Goal: Obtain resource: Obtain resource

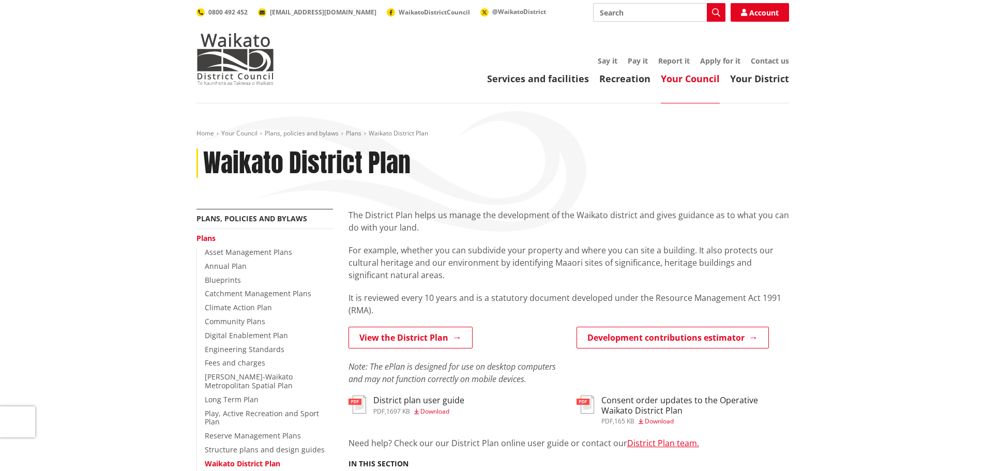
click at [640, 11] on input "Search" at bounding box center [659, 12] width 132 height 19
type input "dc catchment"
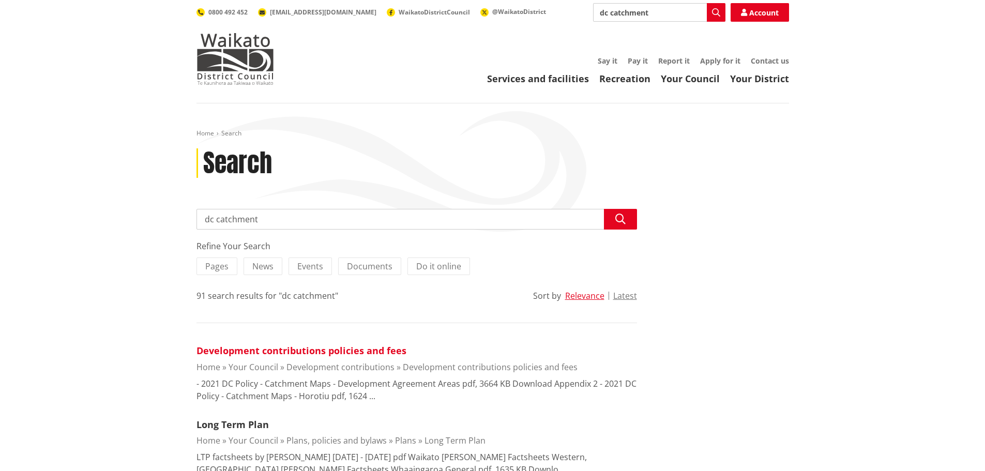
click at [350, 353] on link "Development contributions policies and fees" at bounding box center [302, 351] width 210 height 12
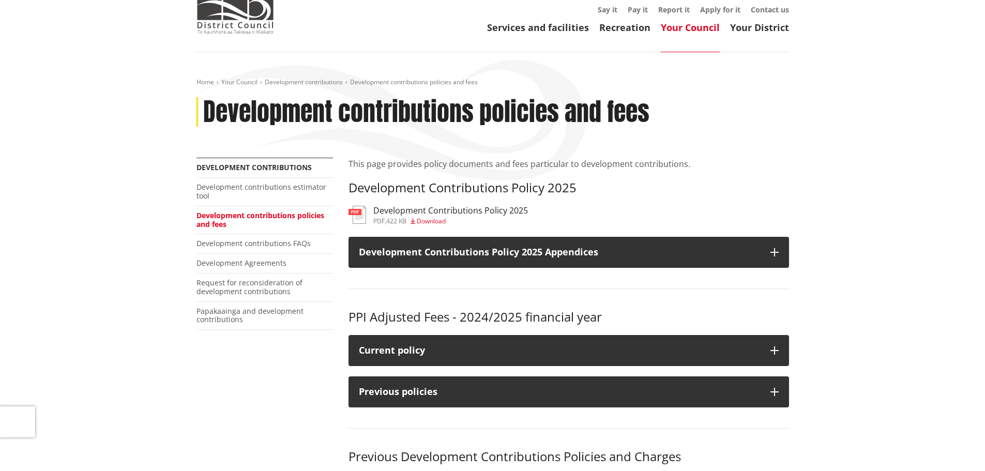
scroll to position [52, 0]
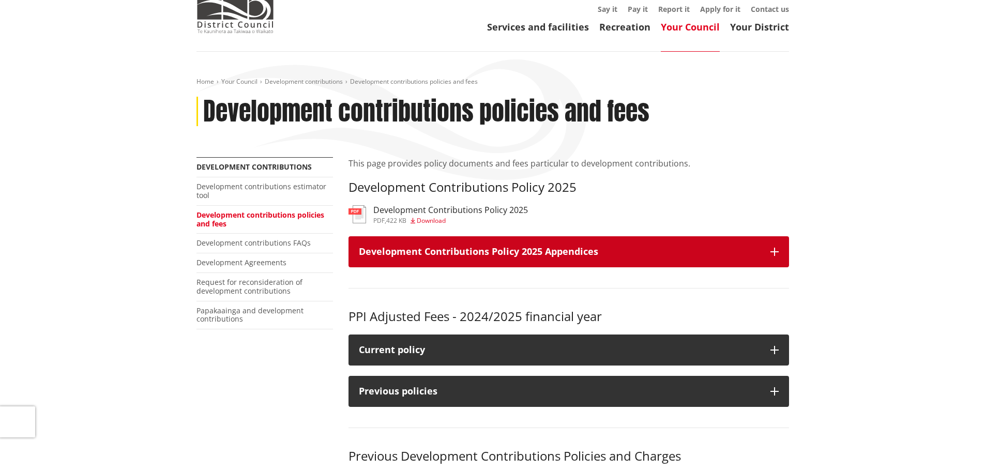
click at [503, 248] on h3 "Development Contributions Policy 2025 Appendices" at bounding box center [559, 252] width 401 height 10
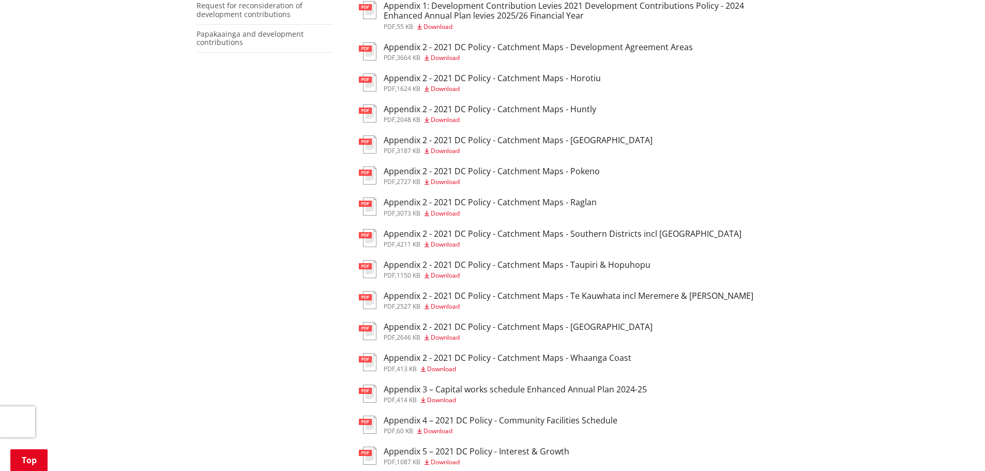
scroll to position [310, 0]
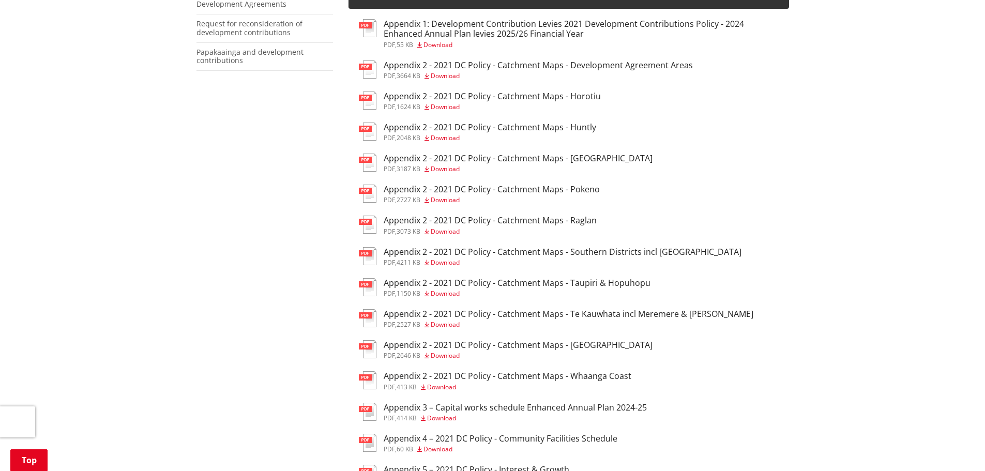
drag, startPoint x: 371, startPoint y: 257, endPoint x: 381, endPoint y: 257, distance: 9.8
click at [372, 257] on img at bounding box center [368, 256] width 18 height 18
